Goal: Task Accomplishment & Management: Manage account settings

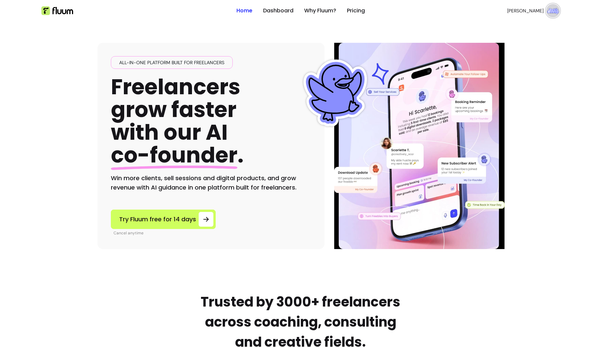
click at [536, 10] on span "[PERSON_NAME]" at bounding box center [525, 10] width 36 height 7
click at [517, 29] on span "Dashboard" at bounding box center [529, 27] width 49 height 7
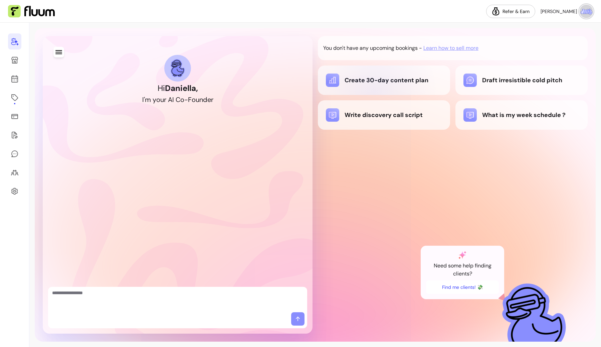
click at [377, 82] on div "Create 30-day content plan" at bounding box center [384, 79] width 116 height 13
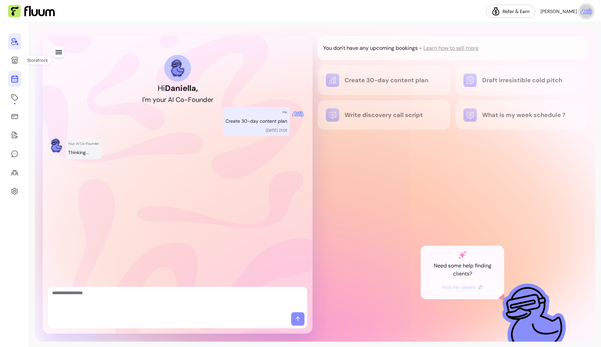
click at [14, 80] on icon at bounding box center [15, 79] width 8 height 8
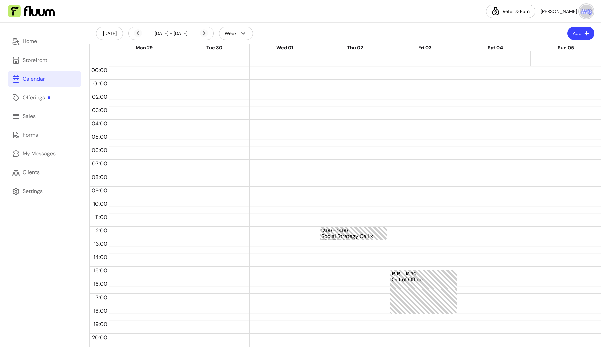
scroll to position [40, 0]
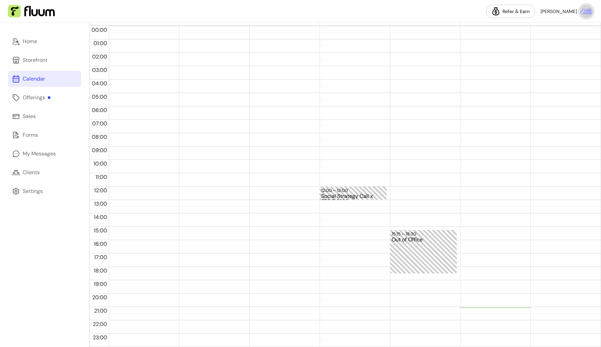
click at [188, 136] on div at bounding box center [212, 186] width 67 height 321
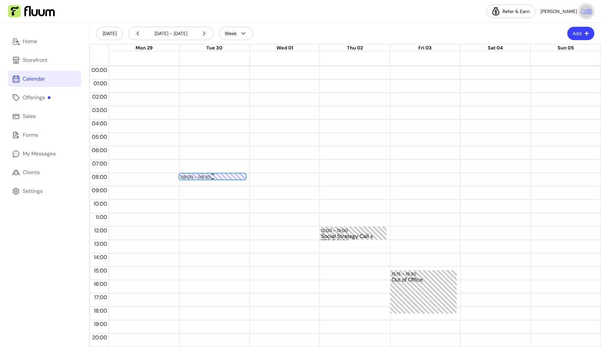
click at [234, 176] on div "08:00 – 08:30" at bounding box center [212, 177] width 63 height 6
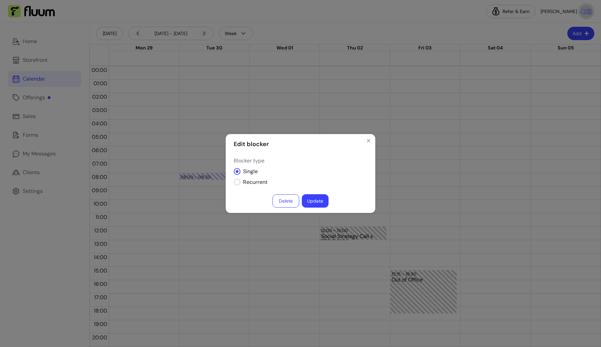
click at [237, 233] on div "Edit blocker Blocker type Single Recurrent Delete Update" at bounding box center [300, 173] width 601 height 347
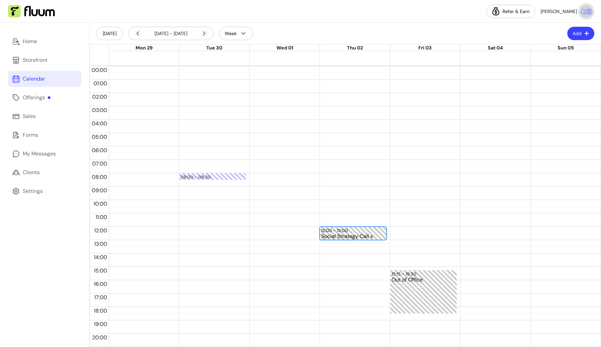
click at [355, 236] on div "Social Strategy Call x EERIEISSSS" at bounding box center [352, 236] width 63 height 6
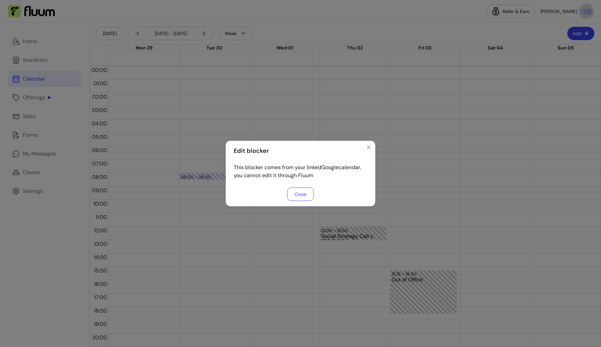
click at [309, 197] on button "Close" at bounding box center [300, 193] width 27 height 13
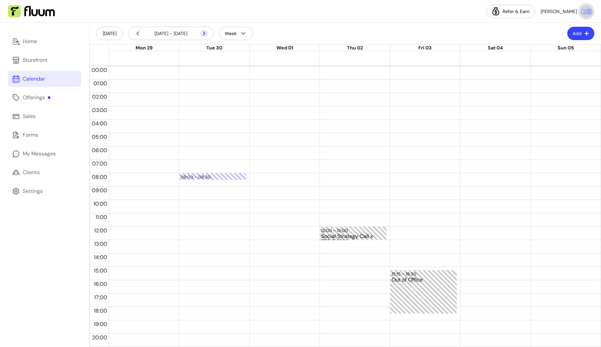
click at [204, 32] on icon at bounding box center [204, 33] width 8 height 8
click at [352, 230] on div "12:00 – 13:00 Social Strategy Call x EERIEISSSS" at bounding box center [353, 232] width 67 height 13
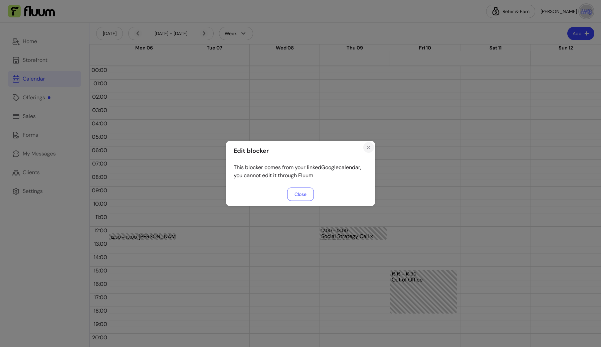
click at [368, 149] on icon "Close" at bounding box center [368, 147] width 5 height 5
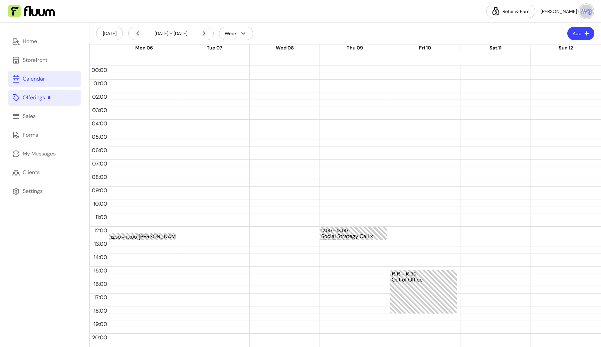
click at [52, 99] on link "Offerings" at bounding box center [44, 97] width 73 height 16
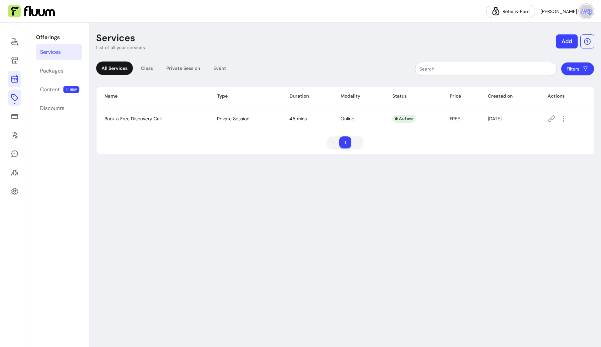
click at [11, 77] on icon at bounding box center [14, 52] width 113 height 95
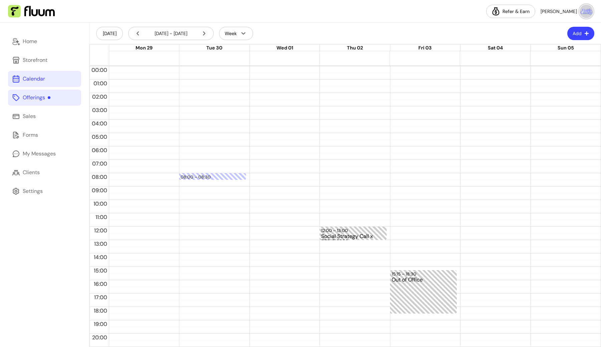
click at [43, 101] on div "Offerings" at bounding box center [37, 98] width 28 height 8
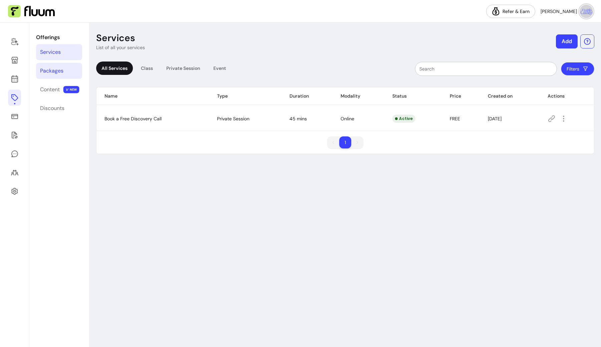
click at [61, 65] on link "Packages" at bounding box center [59, 71] width 46 height 16
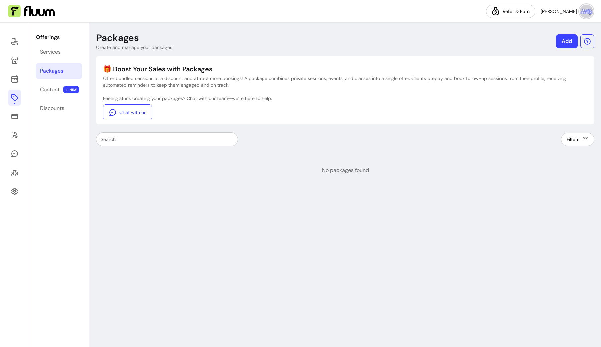
click at [562, 41] on link "Add" at bounding box center [567, 41] width 22 height 14
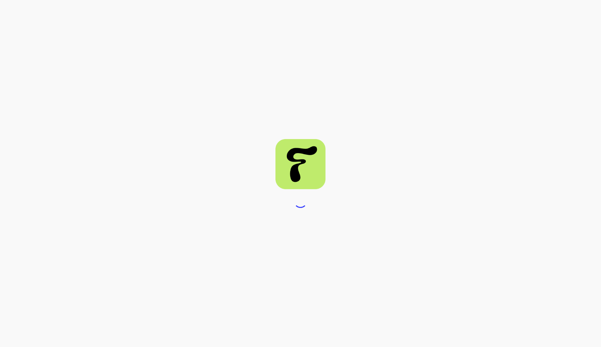
select select "***"
select select "****"
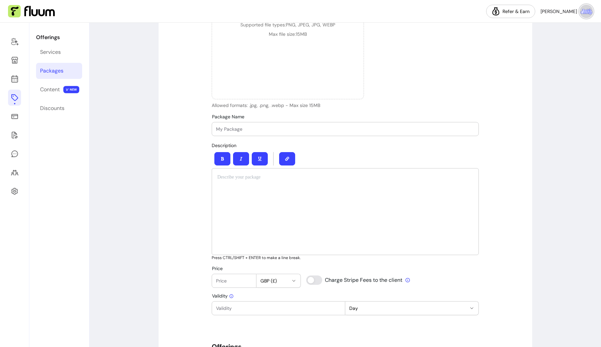
scroll to position [131, 0]
click at [277, 133] on input "Package Name" at bounding box center [345, 130] width 258 height 7
